Goal: Task Accomplishment & Management: Manage account settings

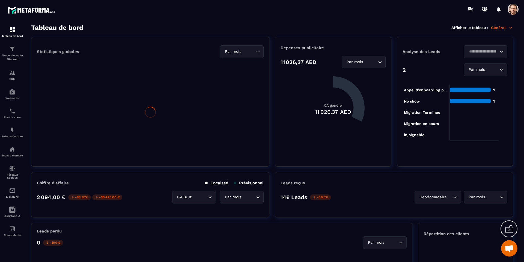
click at [516, 10] on span at bounding box center [513, 9] width 11 height 11
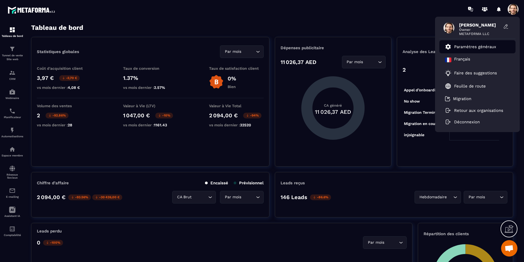
click at [490, 46] on p "Paramètres généraux" at bounding box center [475, 46] width 42 height 5
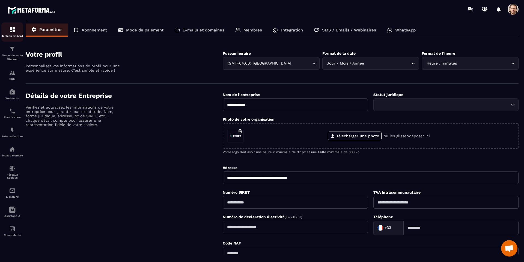
click at [17, 34] on div "Tableau de bord" at bounding box center [12, 31] width 22 height 11
